Goal: Task Accomplishment & Management: Use online tool/utility

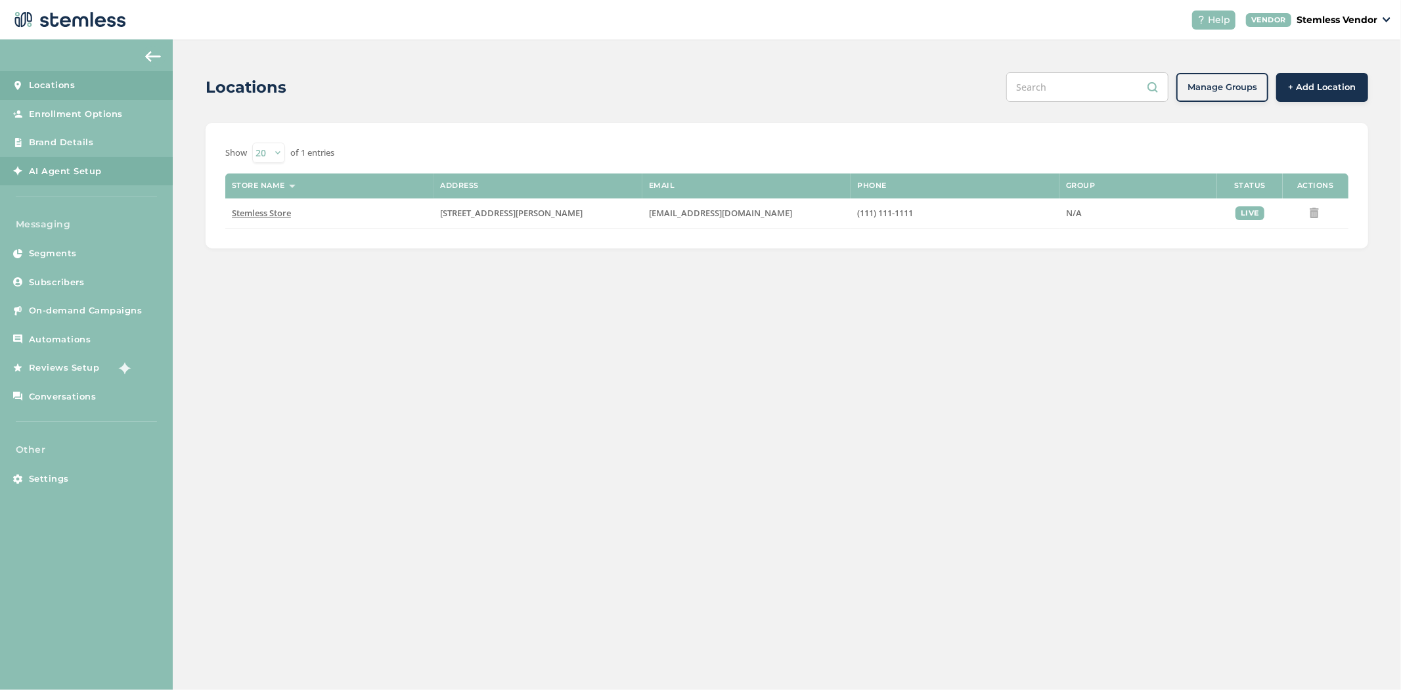
click at [64, 173] on span "AI Agent Setup" at bounding box center [65, 171] width 73 height 13
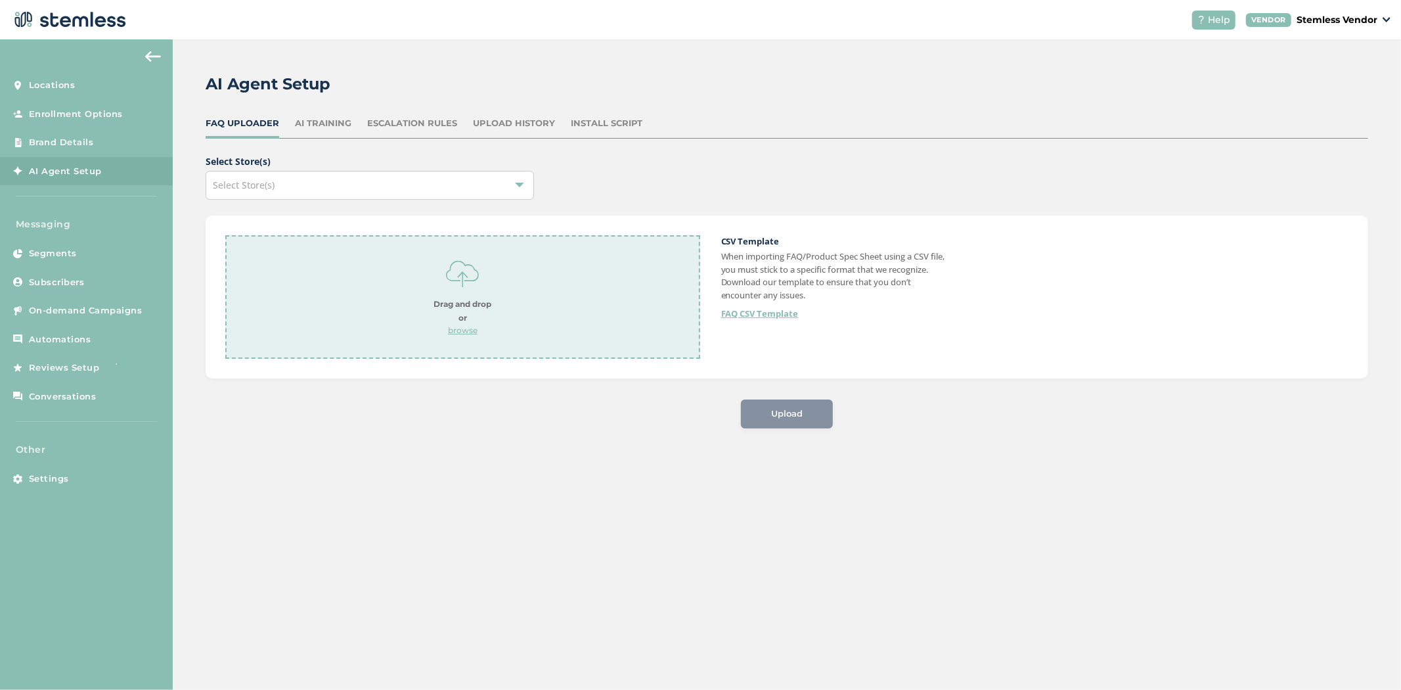
click at [335, 118] on div "AI Training" at bounding box center [323, 123] width 56 height 13
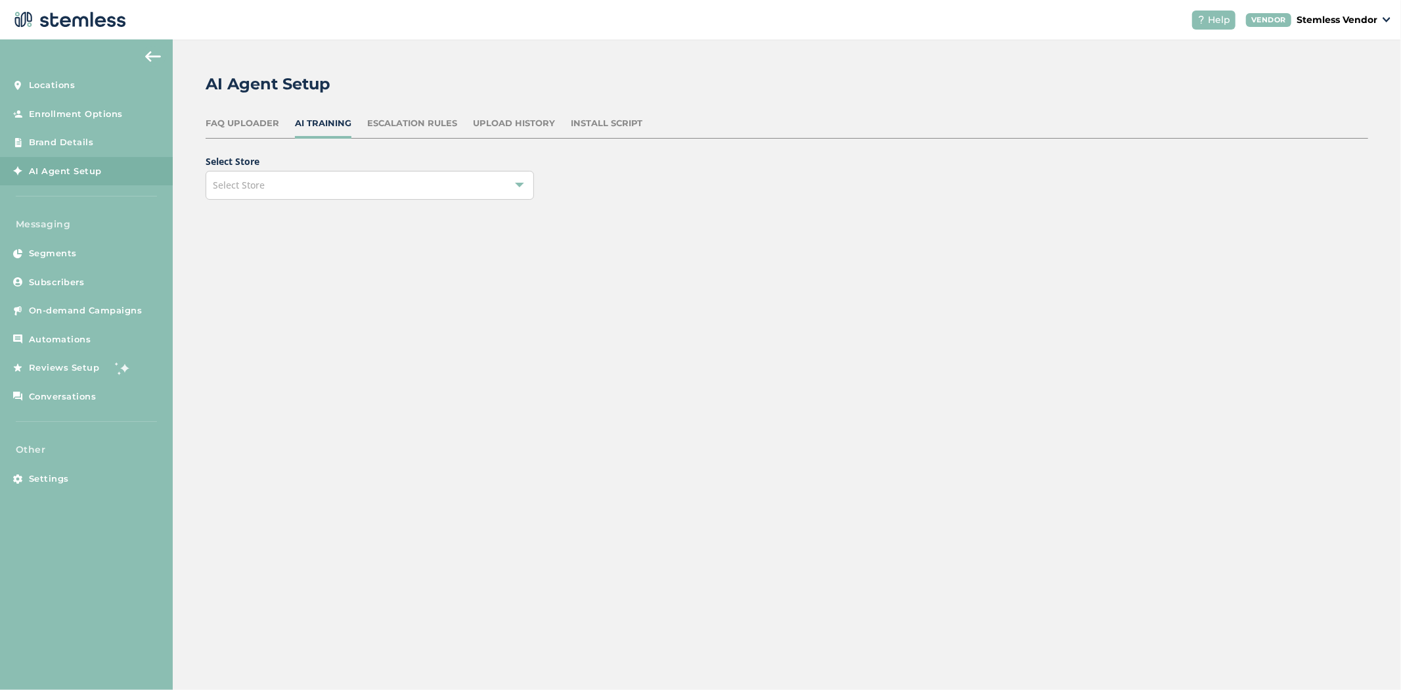
click at [450, 186] on div "Select Store" at bounding box center [370, 185] width 328 height 29
click at [377, 246] on li "Stemless Store" at bounding box center [369, 244] width 327 height 27
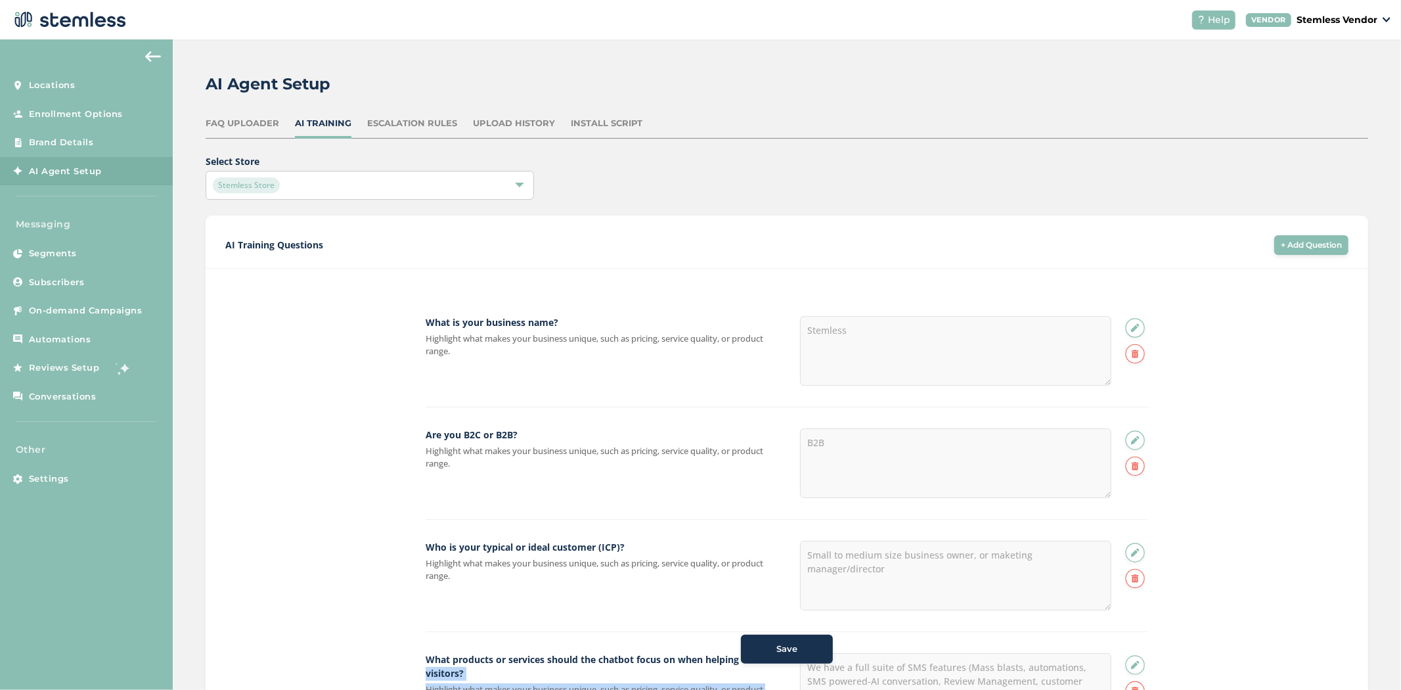
drag, startPoint x: 1276, startPoint y: 627, endPoint x: 1401, endPoint y: 503, distance: 176.0
click at [1401, 568] on div "AI Agent Setup FAQ Uploader AI Training Escalation Rules Upload History Install…" at bounding box center [787, 364] width 1228 height 650
click at [665, 365] on div "What is your business name? Highlight what makes your business unique, such as …" at bounding box center [787, 351] width 723 height 112
